Goal: Find specific page/section: Find specific page/section

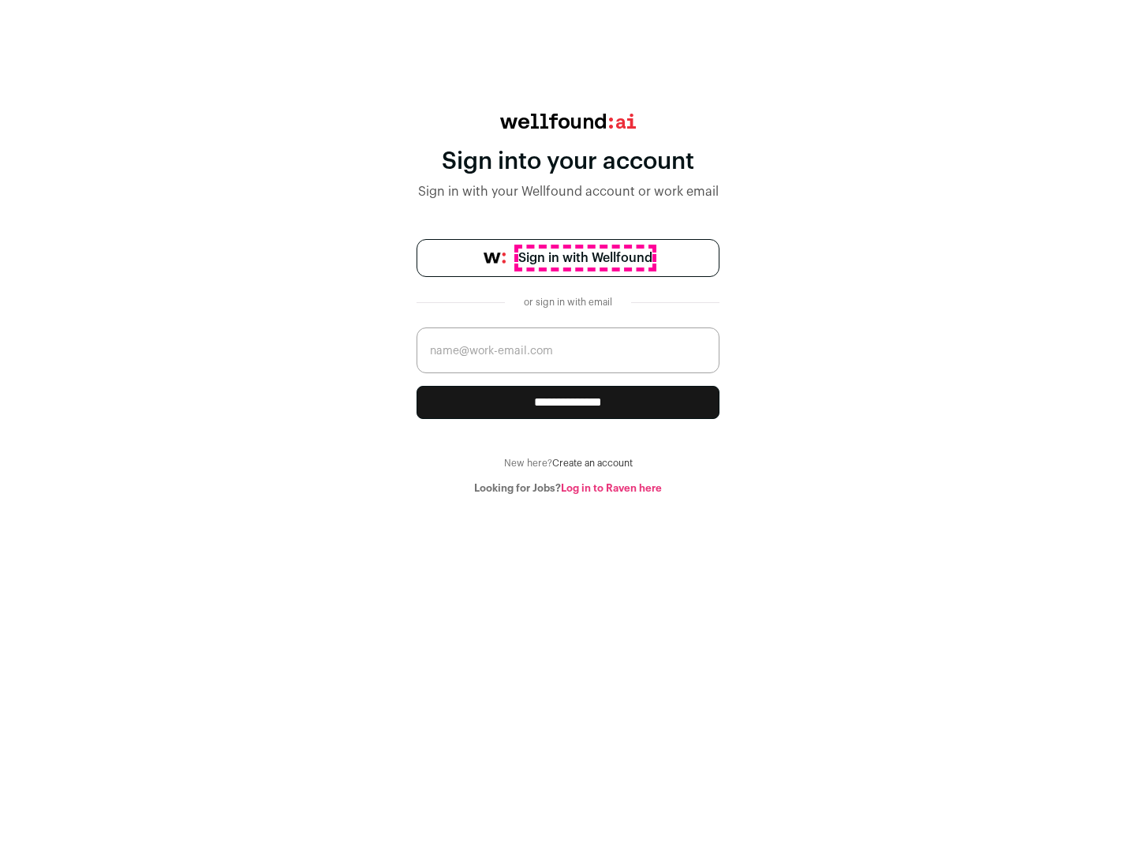
click at [585, 258] on span "Sign in with Wellfound" at bounding box center [585, 258] width 134 height 19
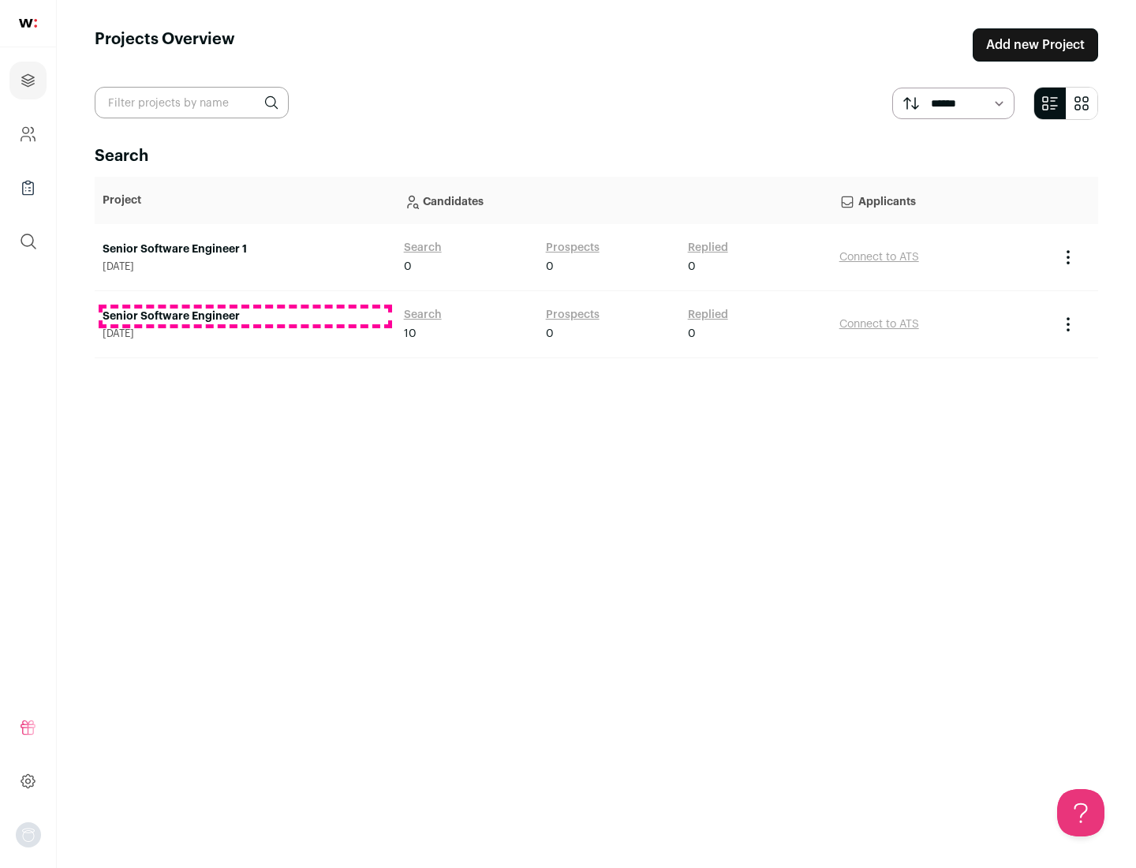
click at [245, 316] on link "Senior Software Engineer" at bounding box center [246, 317] width 286 height 16
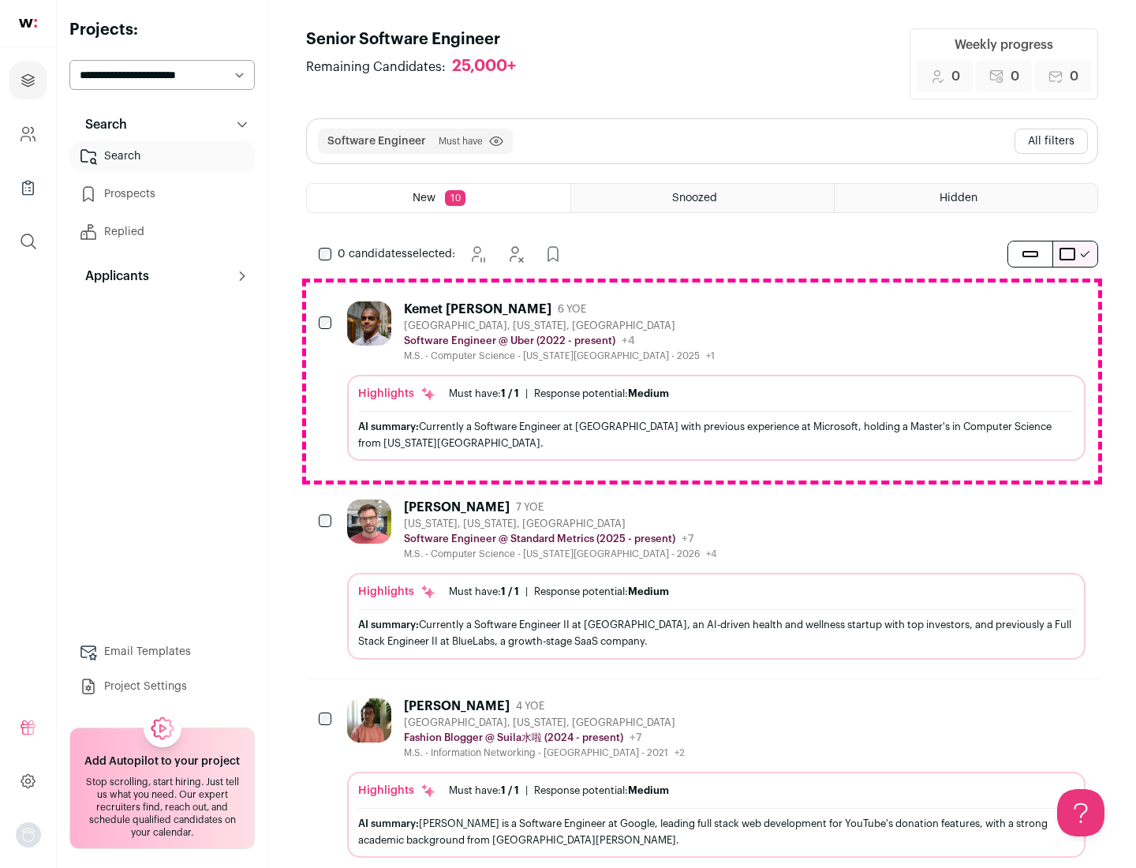
click at [702, 381] on div "Highlights Must have: 1 / 1 How many must haves have been fulfilled? | Response…" at bounding box center [716, 418] width 739 height 86
